Goal: Information Seeking & Learning: Learn about a topic

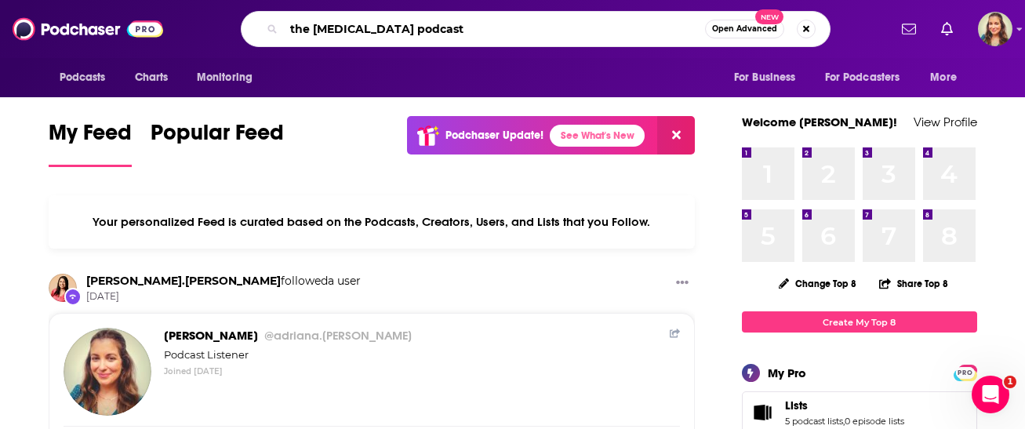
type input "the [MEDICAL_DATA] podcast"
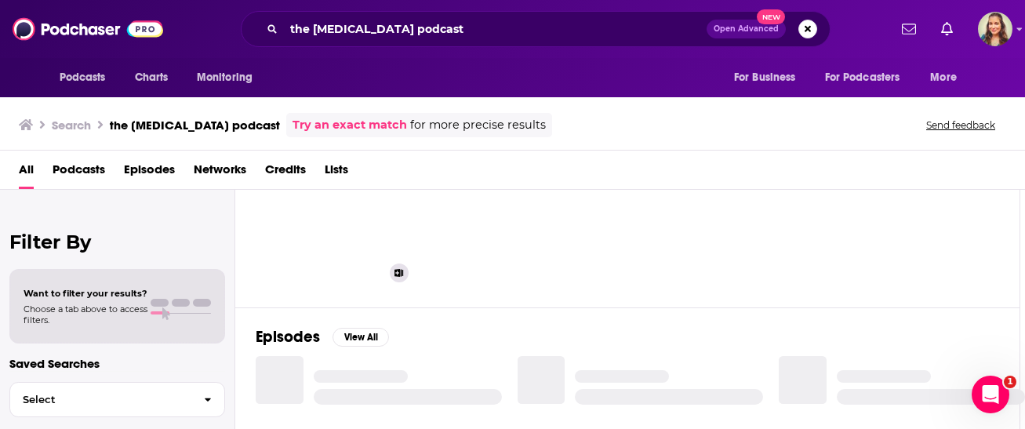
scroll to position [0, 5]
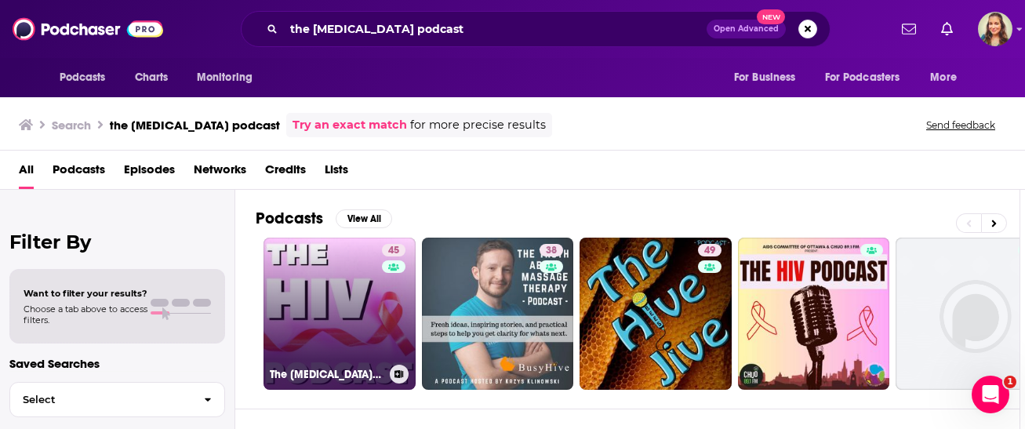
click at [354, 308] on link "45 The [MEDICAL_DATA] Podcast" at bounding box center [339, 314] width 152 height 152
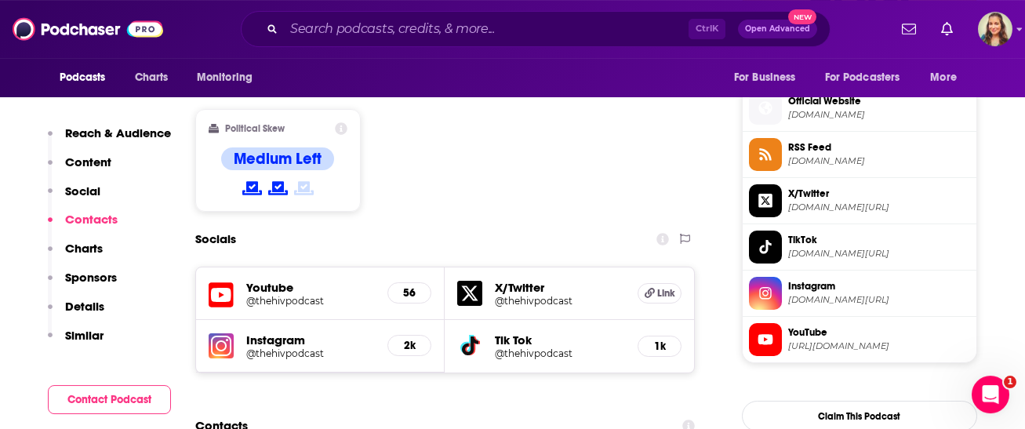
scroll to position [1520, 0]
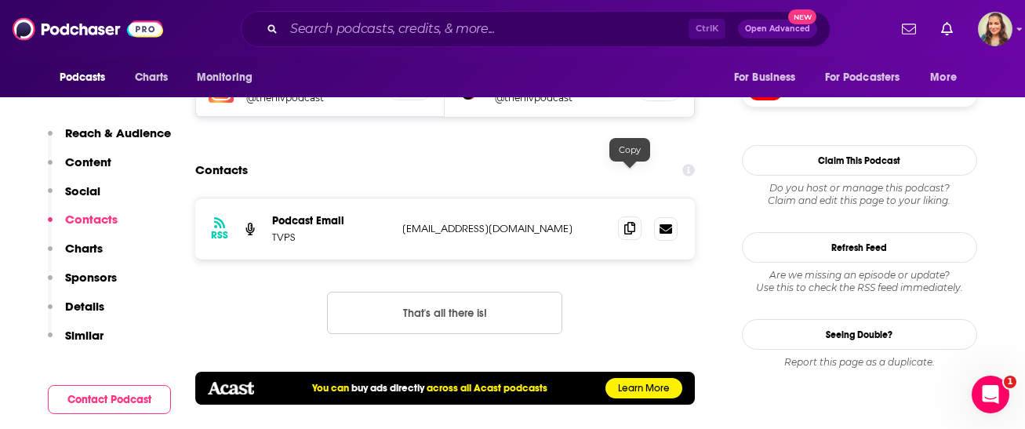
click at [637, 216] on span at bounding box center [630, 228] width 24 height 24
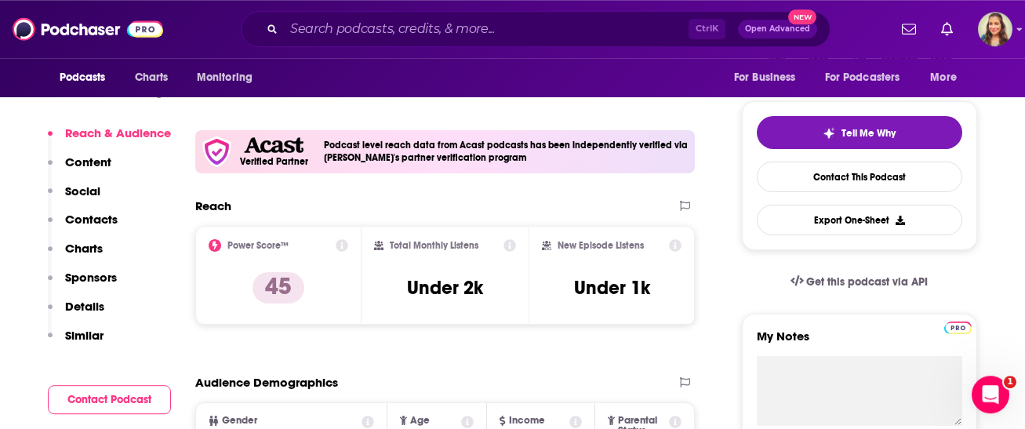
scroll to position [0, 0]
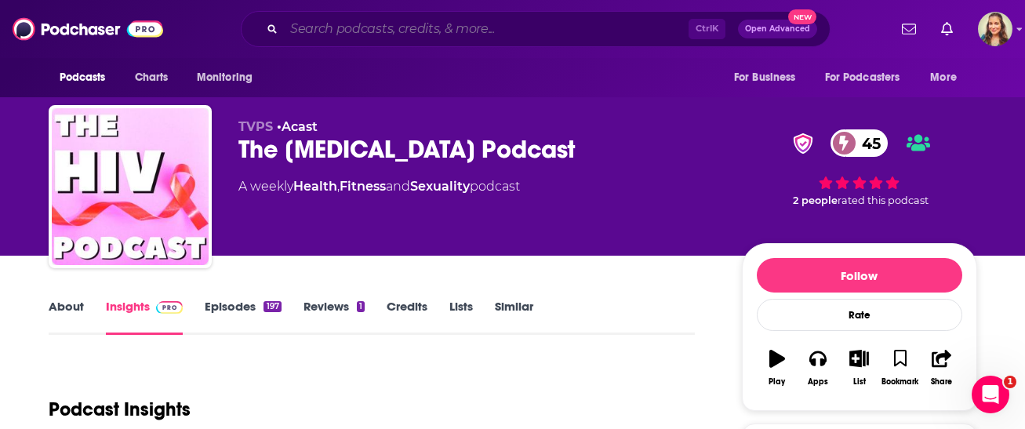
click at [410, 26] on input "Search podcasts, credits, & more..." at bounding box center [486, 28] width 405 height 25
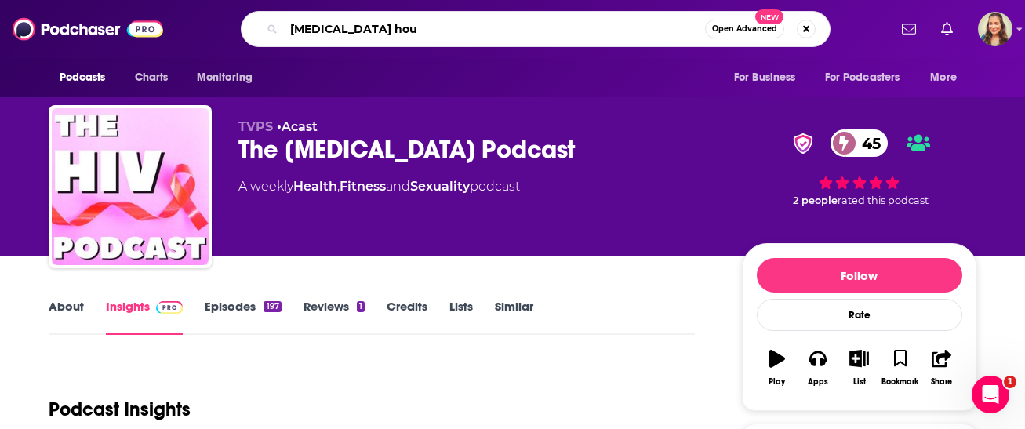
type input "[MEDICAL_DATA] hour"
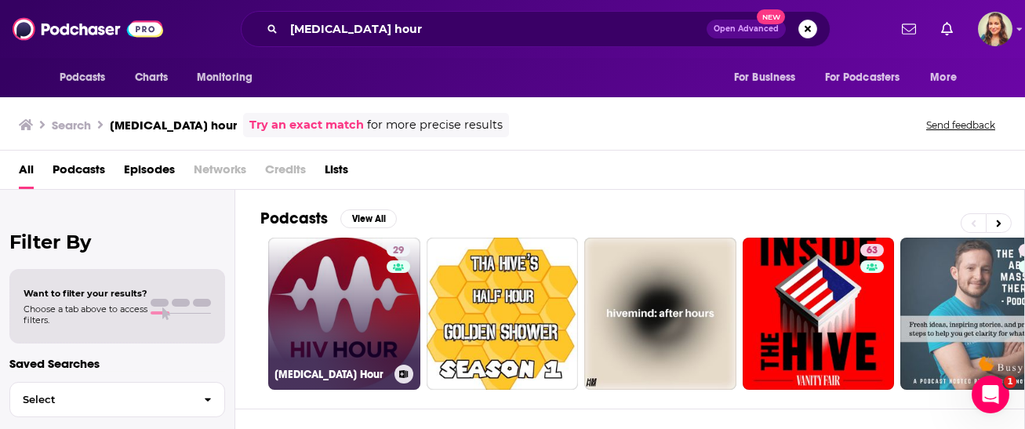
click at [343, 271] on link "29 [MEDICAL_DATA] Hour" at bounding box center [344, 314] width 152 height 152
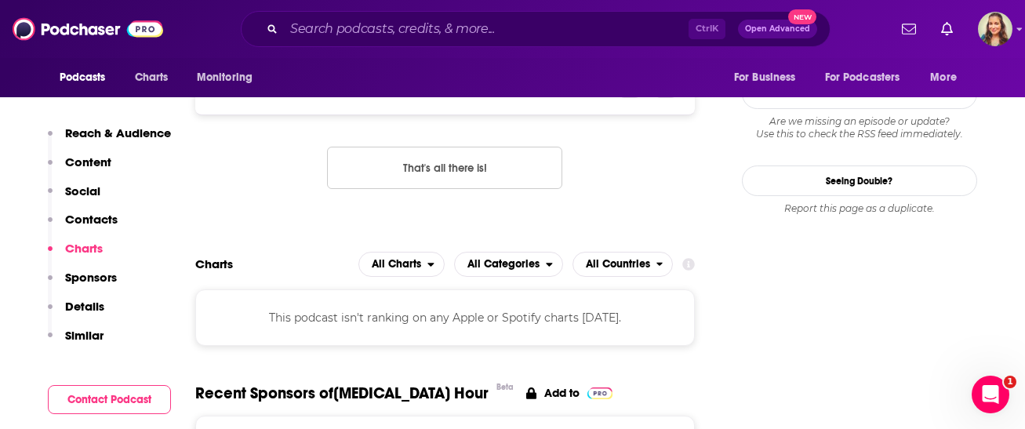
scroll to position [1430, 0]
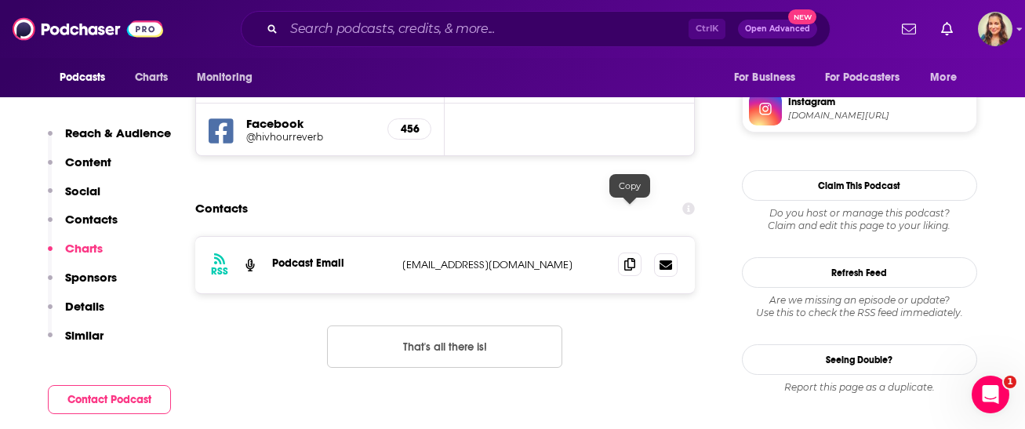
click at [628, 252] on span at bounding box center [630, 264] width 24 height 24
click at [630, 258] on icon at bounding box center [629, 264] width 11 height 13
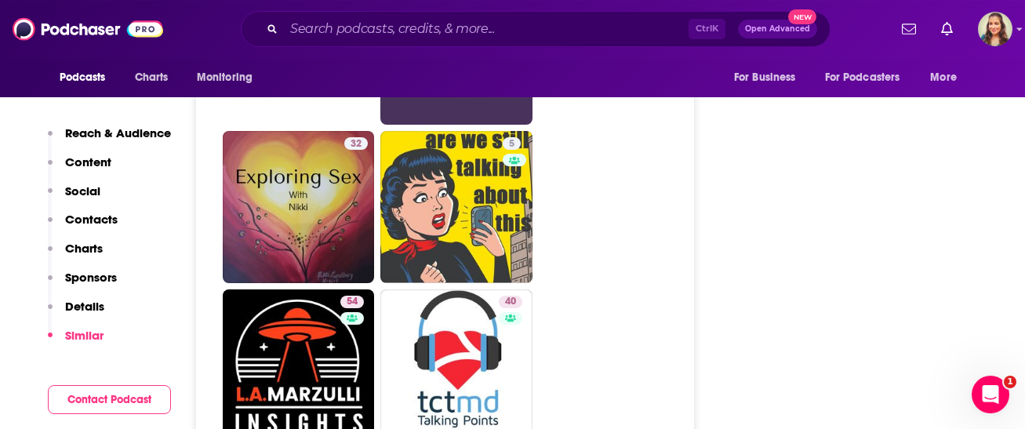
scroll to position [2682, 0]
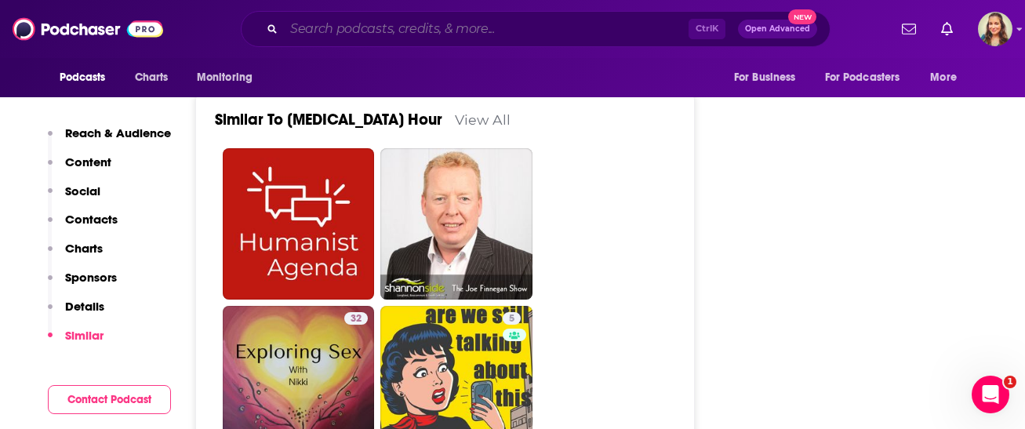
click at [424, 22] on input "Search podcasts, credits, & more..." at bounding box center [486, 28] width 405 height 25
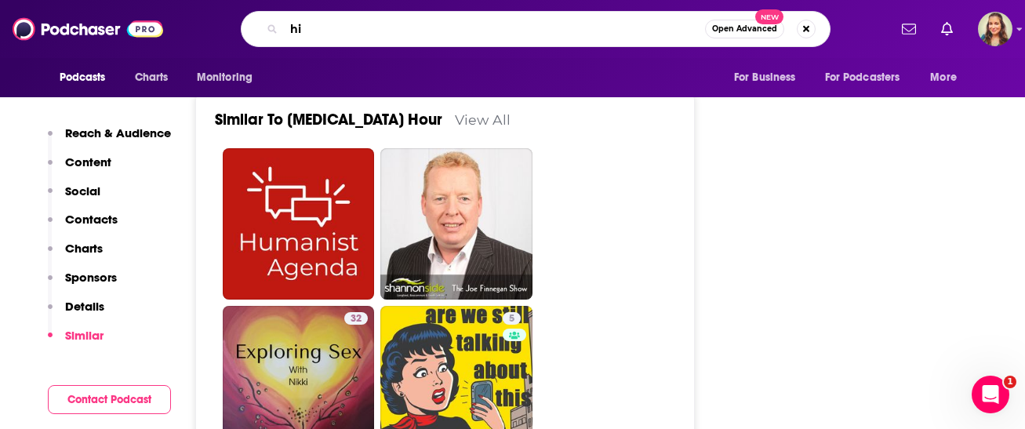
type input "[MEDICAL_DATA]"
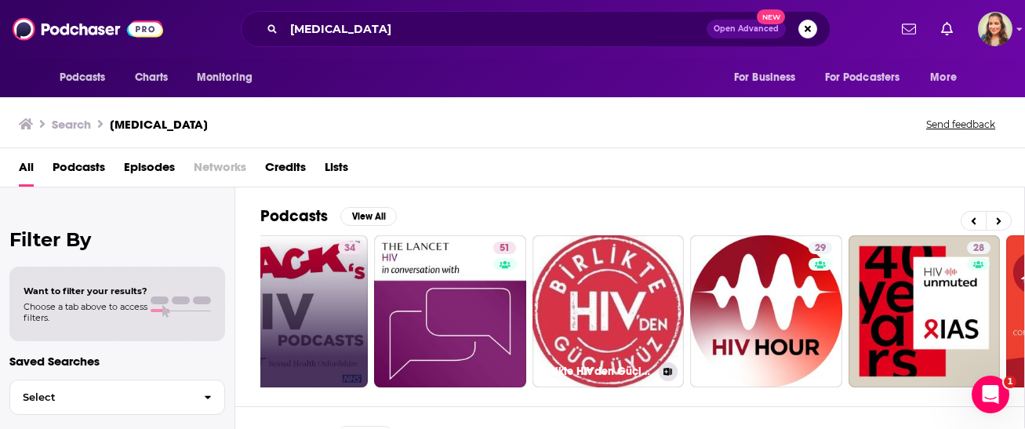
scroll to position [0, 207]
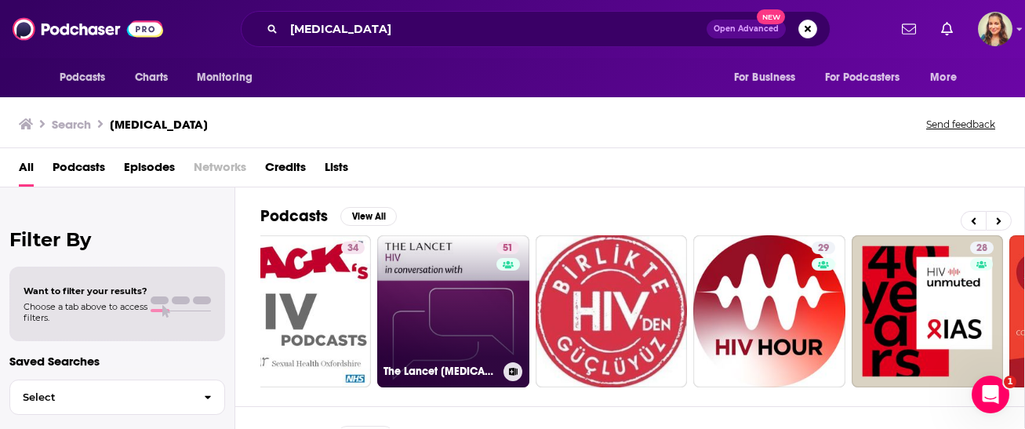
click at [493, 300] on link "51 The Lancet [MEDICAL_DATA] in conversation with" at bounding box center [453, 311] width 152 height 152
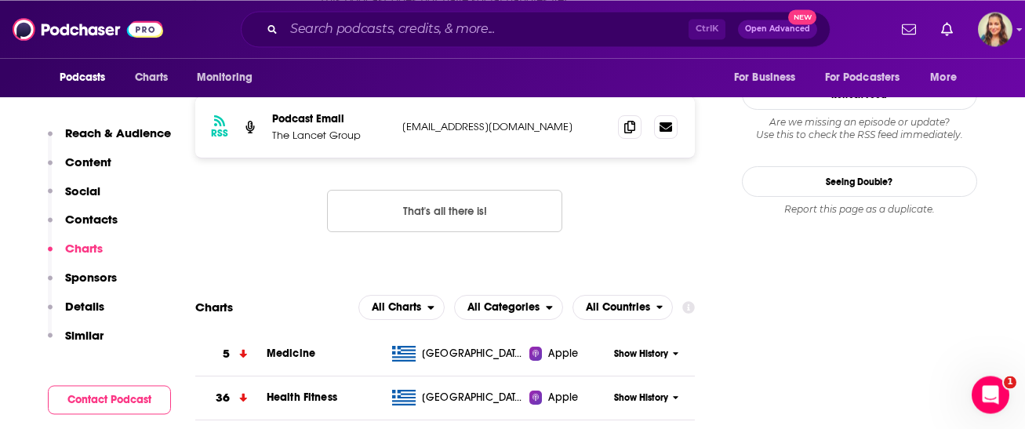
scroll to position [1251, 0]
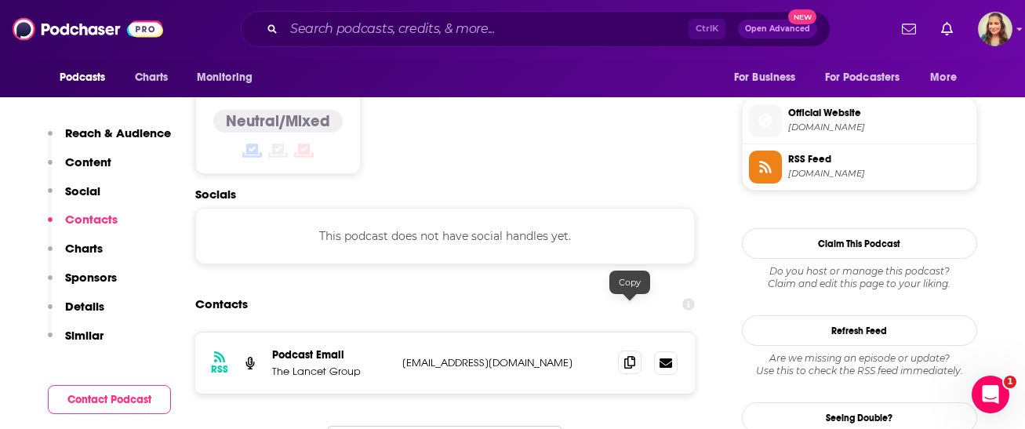
click at [635, 351] on span at bounding box center [630, 363] width 24 height 24
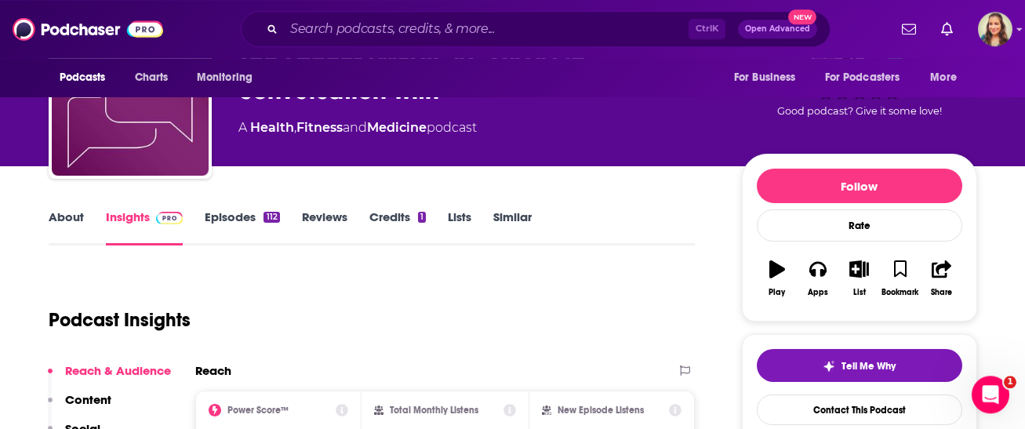
scroll to position [0, 0]
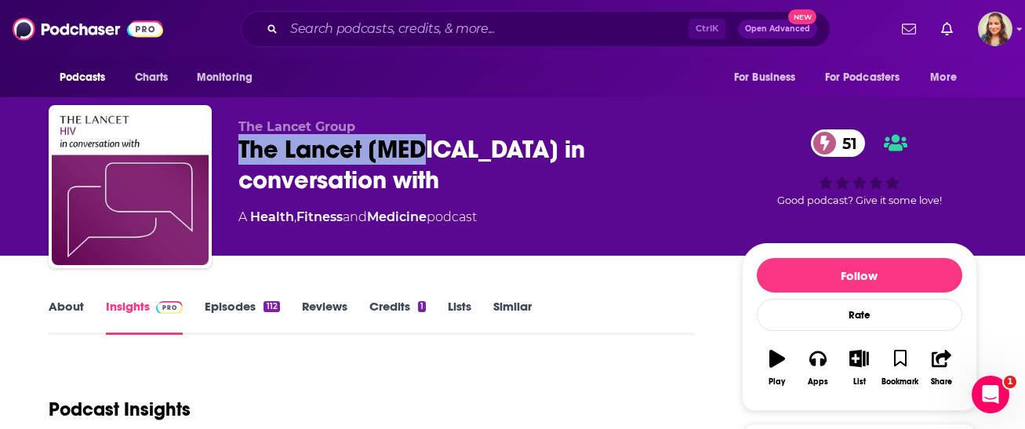
drag, startPoint x: 233, startPoint y: 150, endPoint x: 416, endPoint y: 154, distance: 182.7
click at [416, 154] on div "The Lancet Group The Lancet [MEDICAL_DATA] in conversation with 51 A Health , F…" at bounding box center [513, 189] width 928 height 169
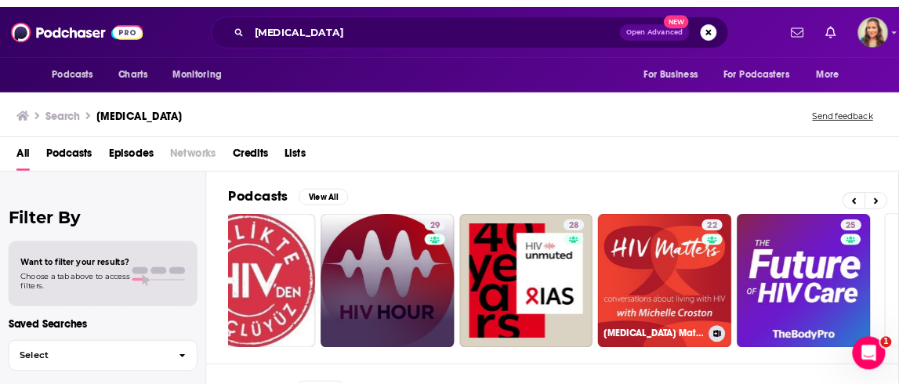
scroll to position [0, 538]
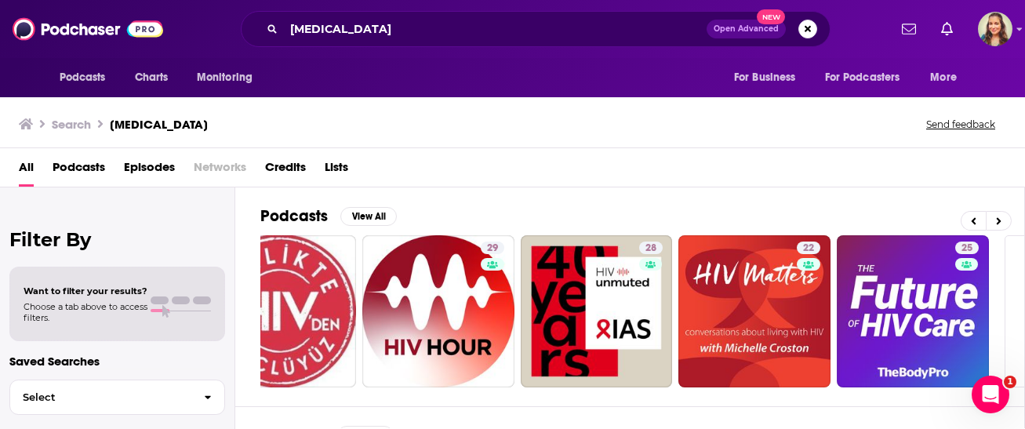
click at [712, 166] on div "All Podcasts Episodes Networks Credits Lists" at bounding box center [515, 170] width 993 height 32
